Goal: Task Accomplishment & Management: Use online tool/utility

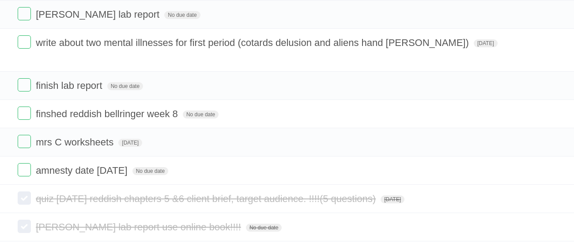
scroll to position [298, 0]
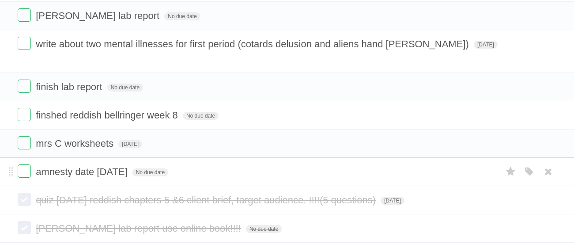
click at [34, 164] on form "amnesty date on tuesday No due date White Red Blue Green Purple Orange" at bounding box center [287, 171] width 538 height 15
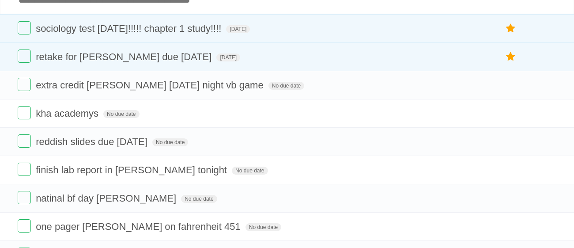
scroll to position [20, 0]
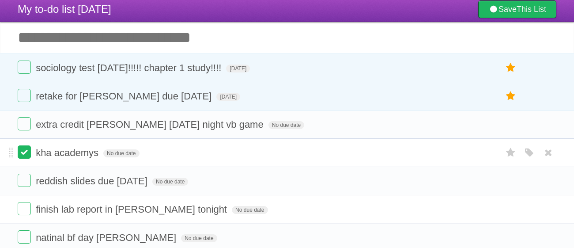
click at [27, 148] on label at bounding box center [24, 151] width 13 height 13
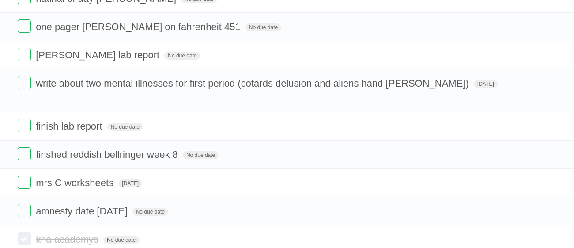
scroll to position [0, 0]
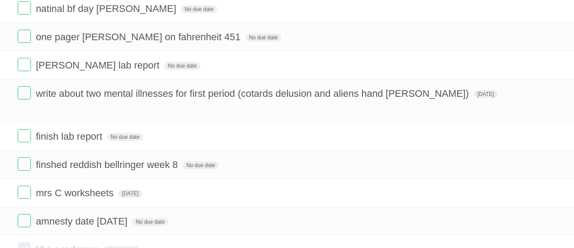
scroll to position [218, 0]
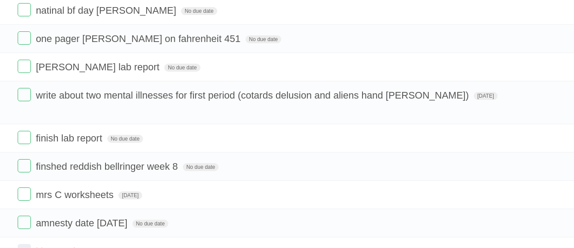
click input "*********" at bounding box center [0, 0] width 0 height 0
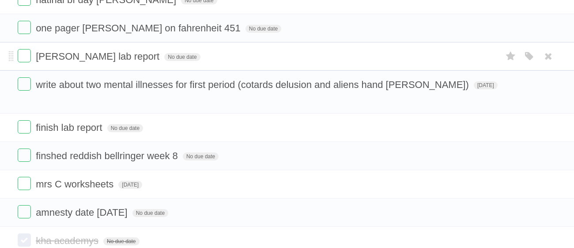
scroll to position [287, 0]
